Goal: Navigation & Orientation: Find specific page/section

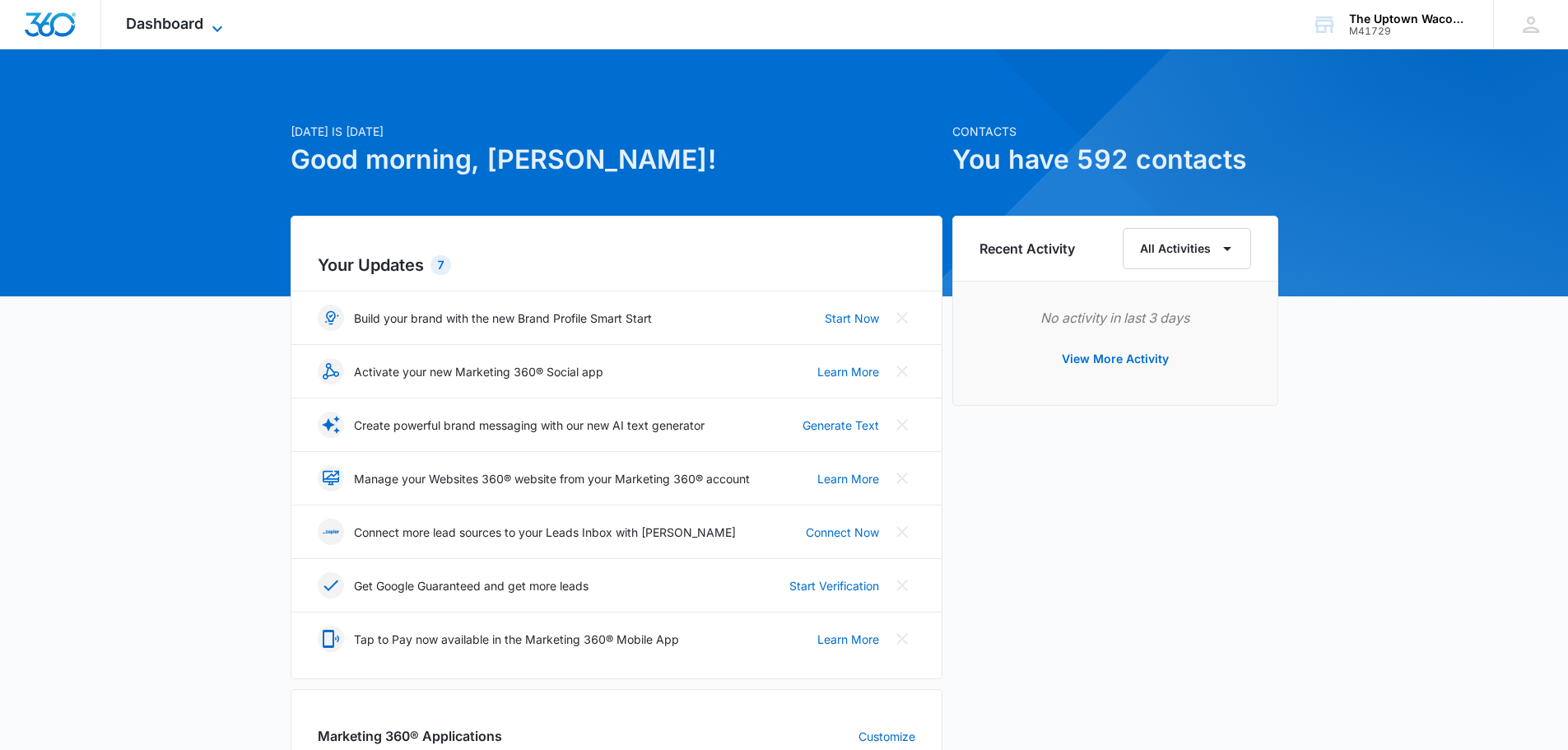
click at [221, 22] on icon at bounding box center [217, 29] width 20 height 20
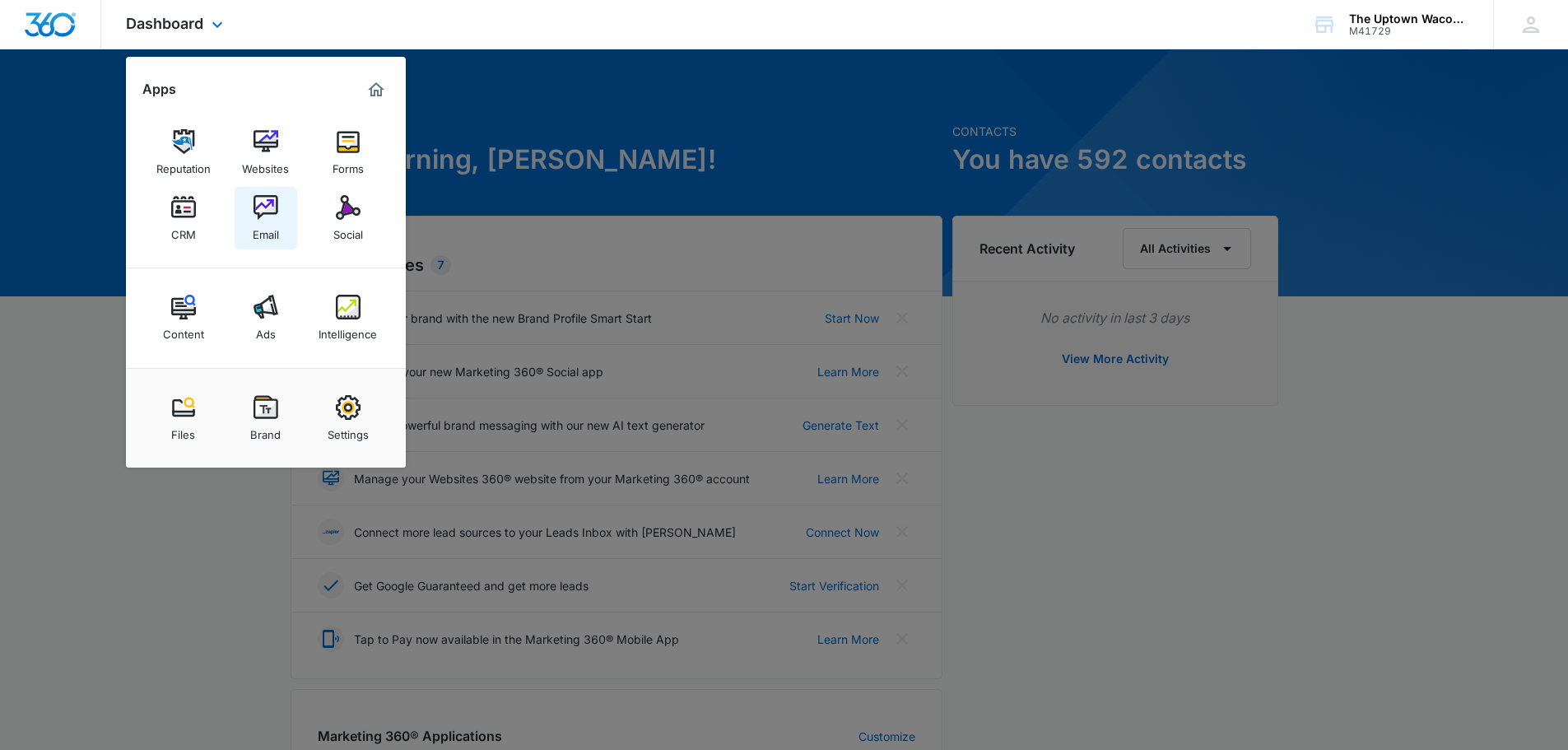
click at [270, 216] on img at bounding box center [265, 207] width 25 height 25
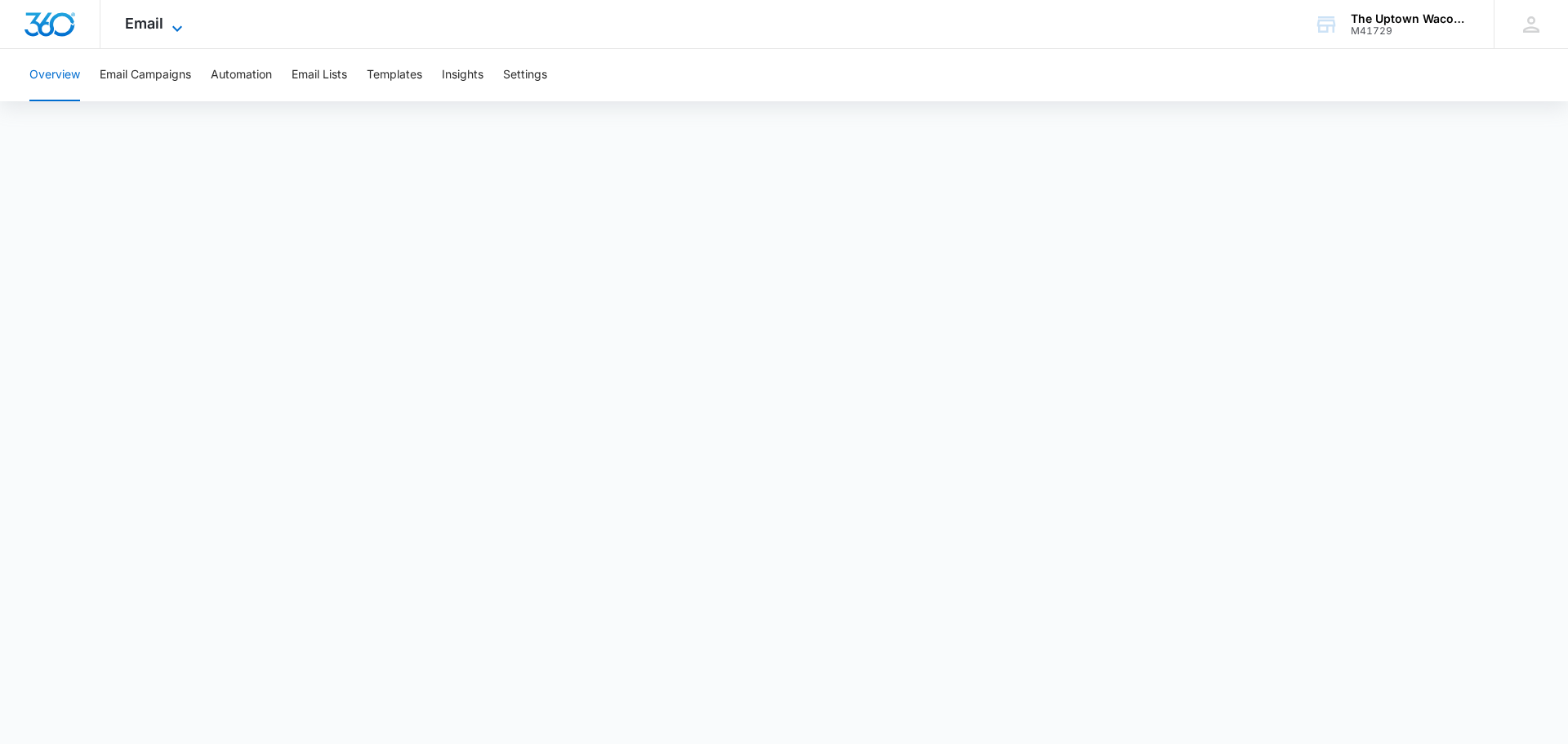
click at [169, 18] on div "Email Apps Reputation Websites Forms CRM Email Social Content Ads Intelligence …" at bounding box center [156, 23] width 111 height 48
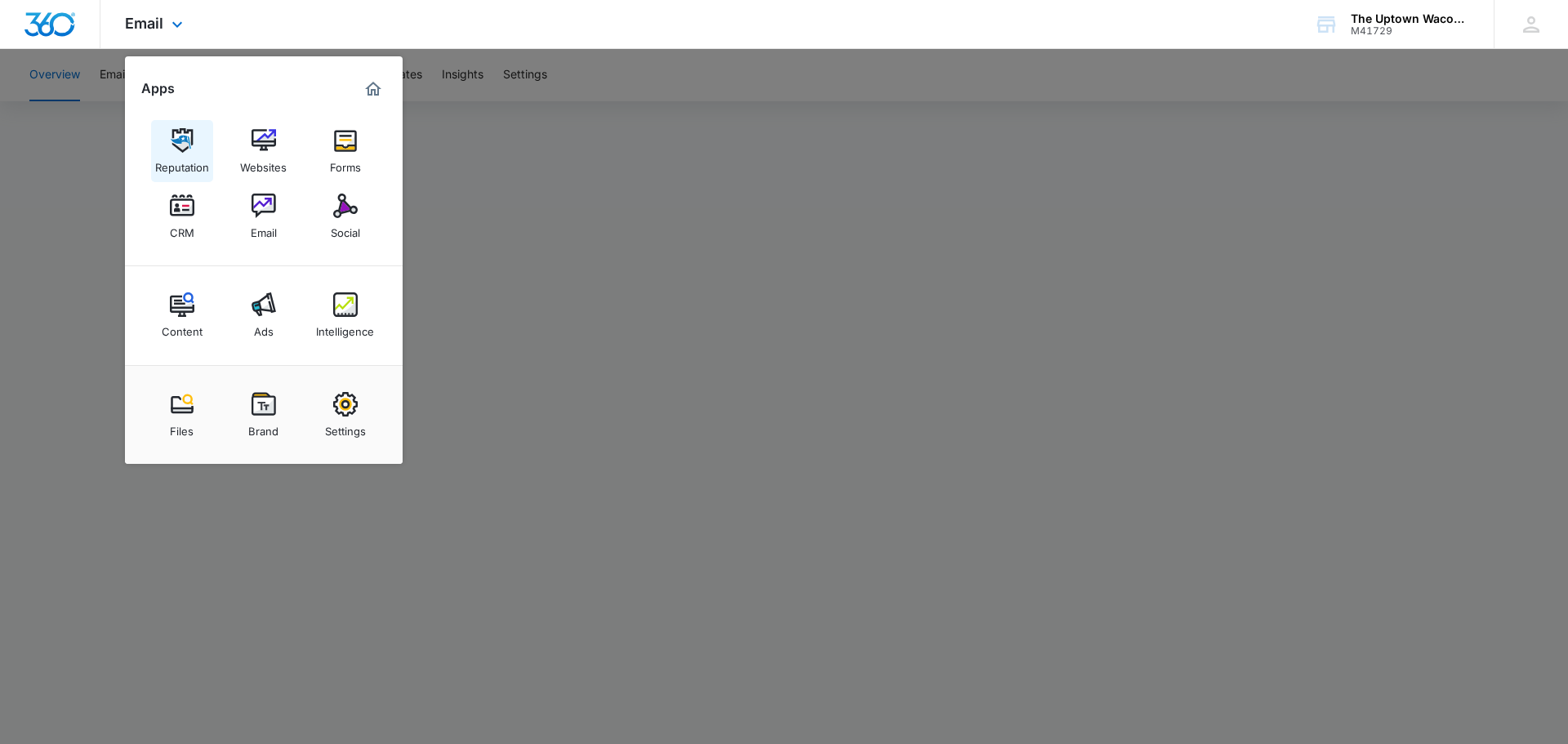
click at [180, 150] on img at bounding box center [182, 140] width 24 height 24
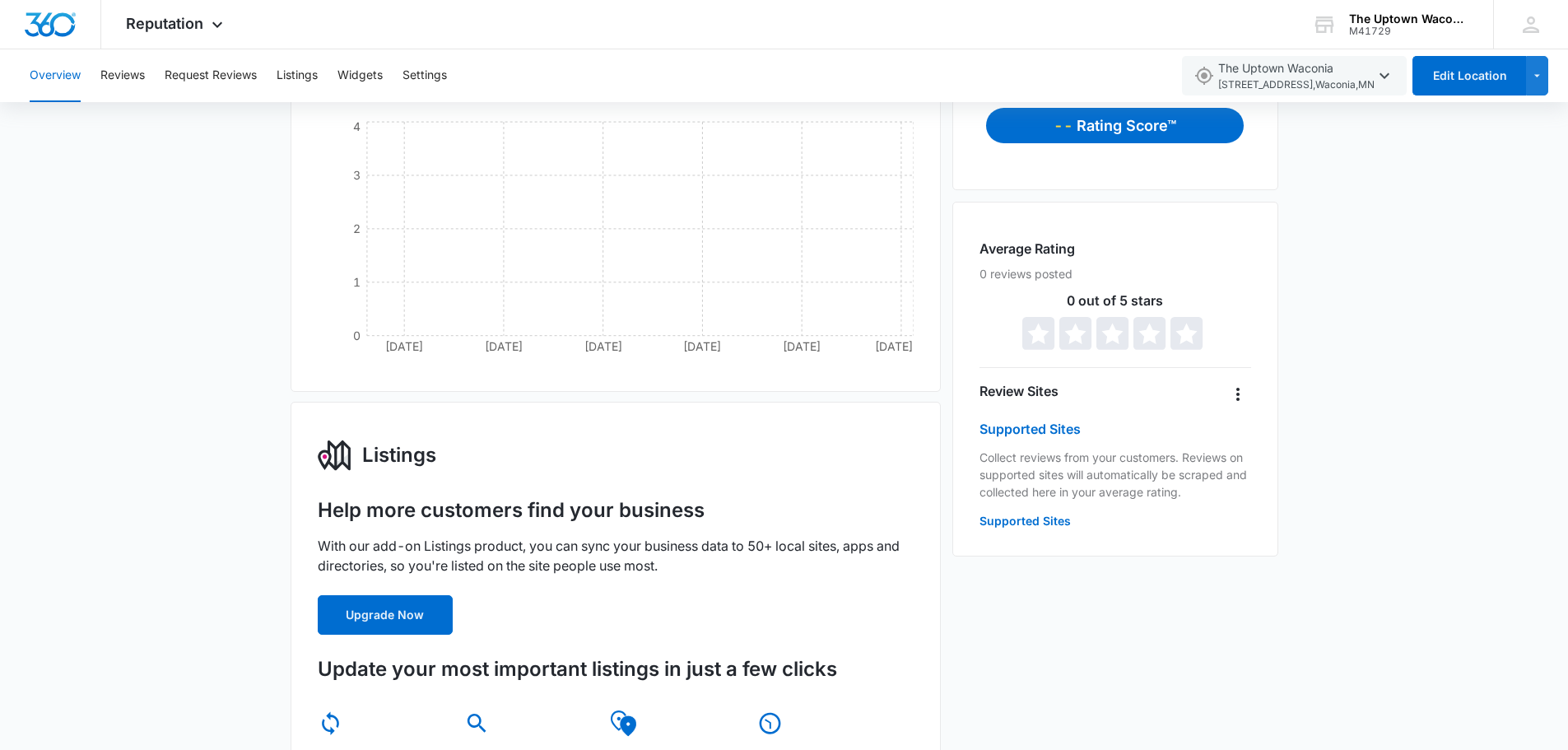
scroll to position [243, 0]
